Goal: Communication & Community: Answer question/provide support

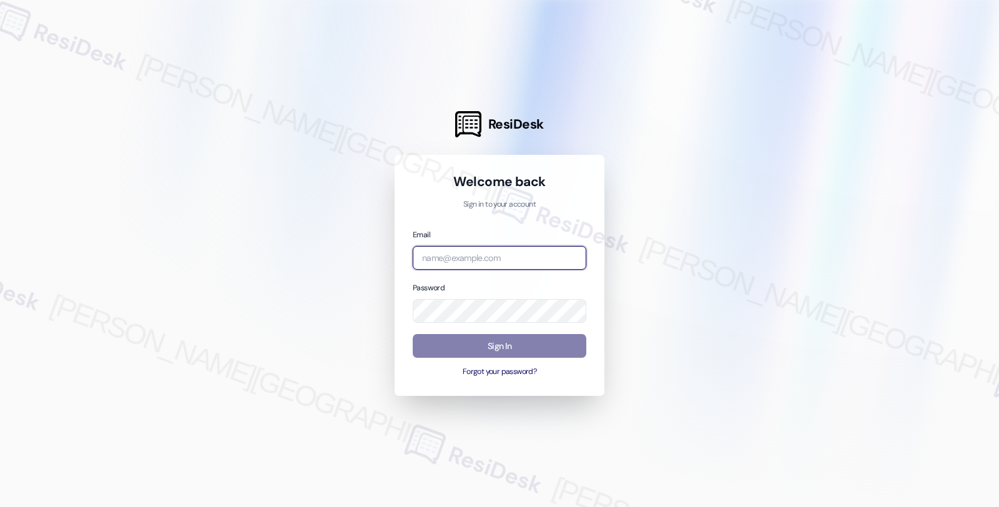
click at [521, 262] on input "email" at bounding box center [500, 258] width 174 height 24
type input "automated-surveys-balfour_beatty_communities-fides.[PERSON_NAME]@balfour_beatty…"
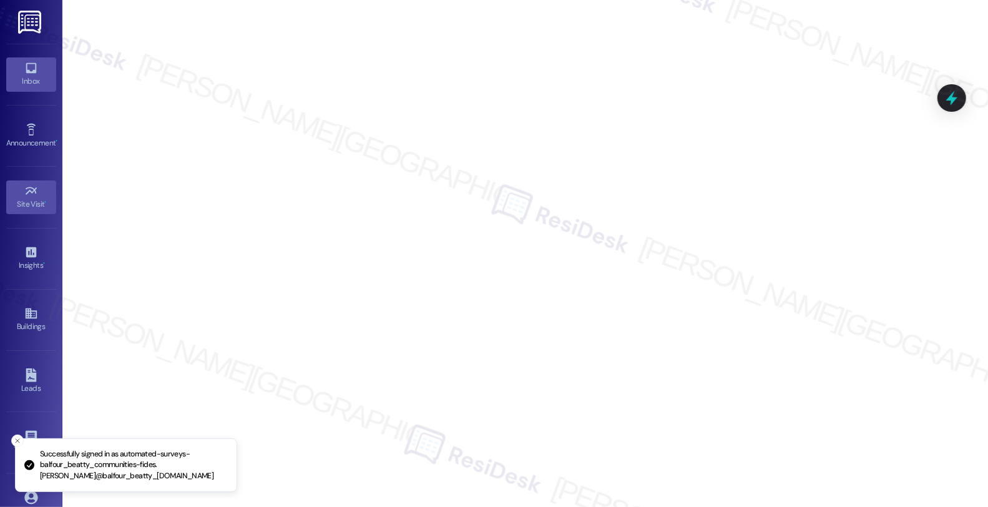
click at [36, 64] on link "Inbox" at bounding box center [31, 74] width 50 height 34
